Goal: Check status: Check status

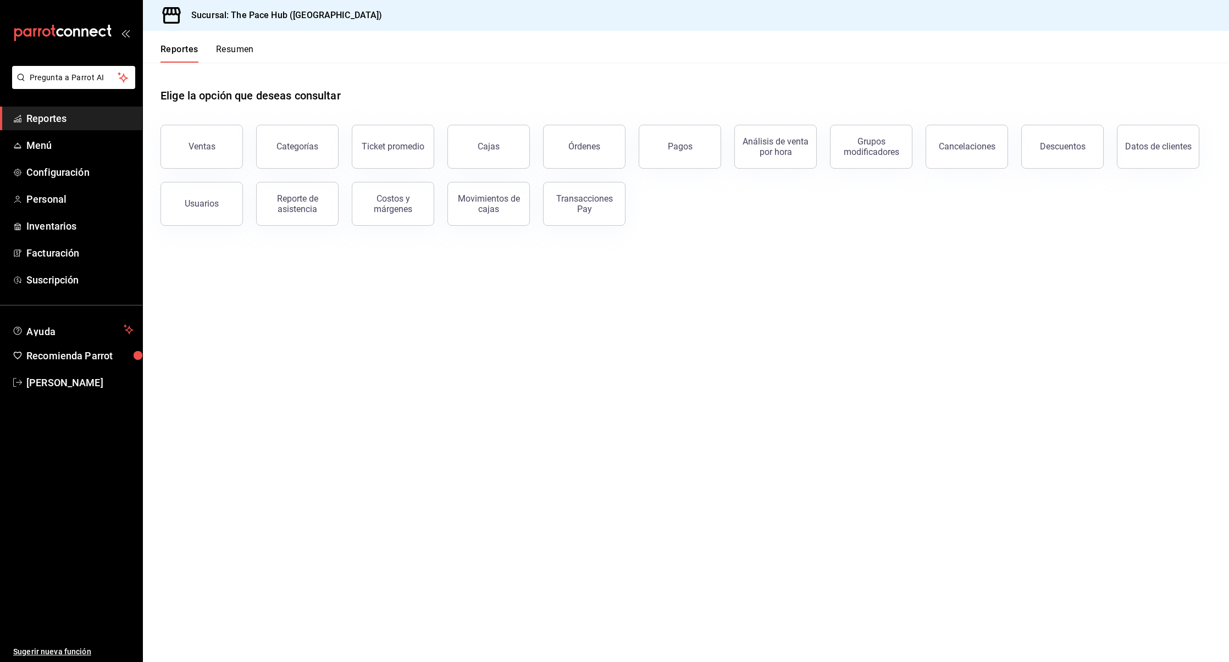
click at [246, 62] on button "Resumen" at bounding box center [235, 53] width 38 height 19
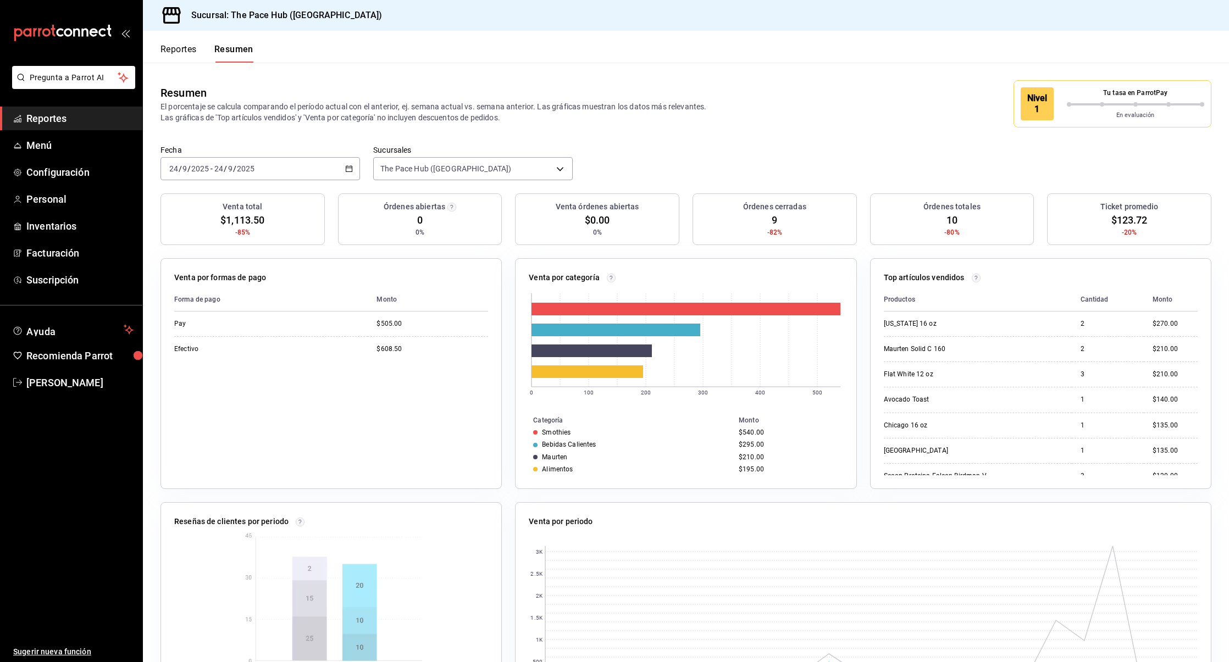
drag, startPoint x: 416, startPoint y: 27, endPoint x: 405, endPoint y: -7, distance: 36.3
click at [405, 0] on html "Pregunta a Parrot AI Reportes Menú Configuración Personal Inventarios Facturaci…" at bounding box center [614, 331] width 1229 height 662
click at [181, 48] on button "Reportes" at bounding box center [178, 53] width 36 height 19
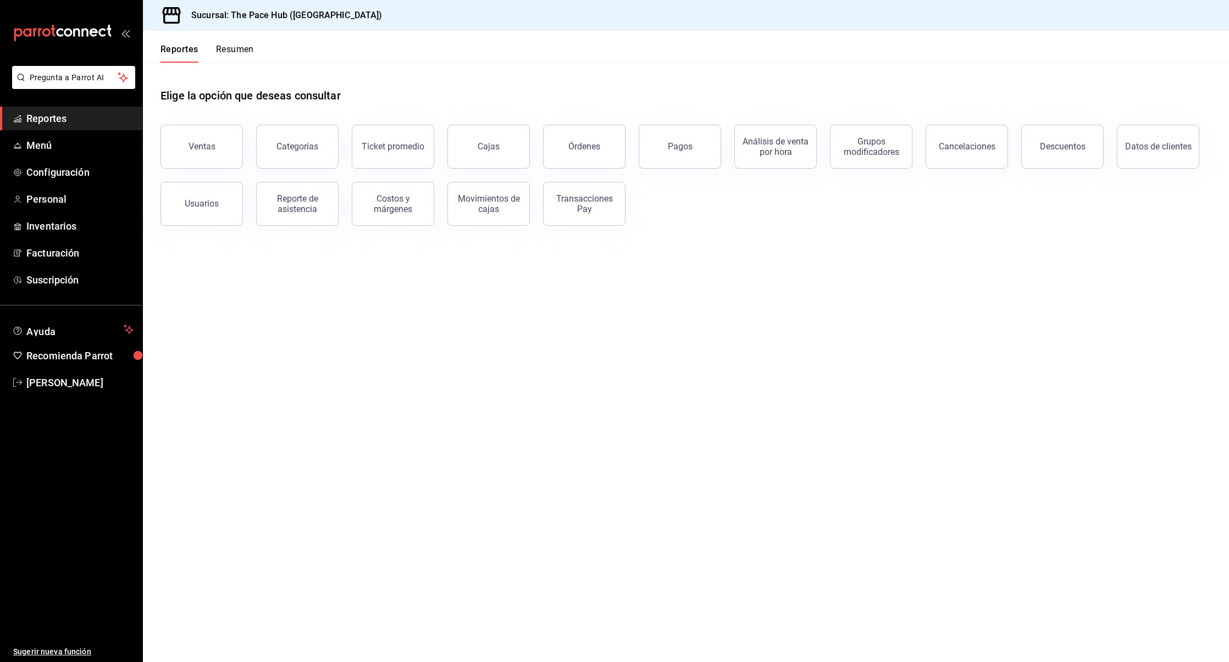
click at [227, 47] on button "Resumen" at bounding box center [235, 53] width 38 height 19
